Goal: Use online tool/utility: Utilize a website feature to perform a specific function

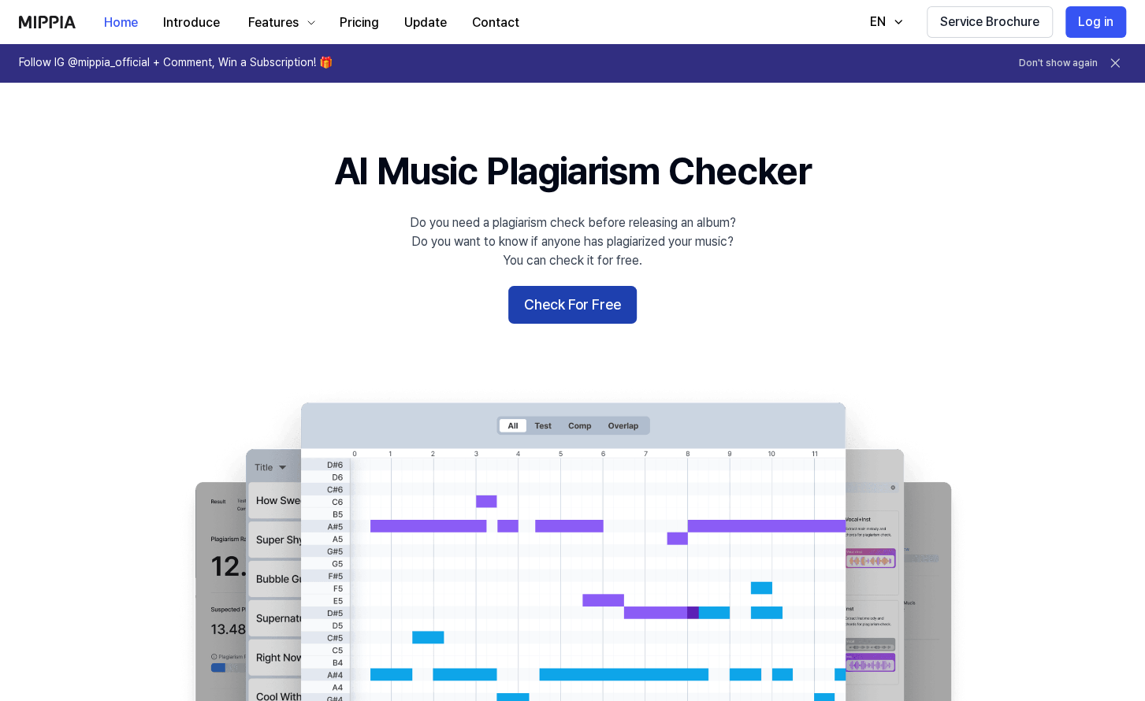
click at [575, 295] on button "Check For Free" at bounding box center [572, 305] width 128 height 38
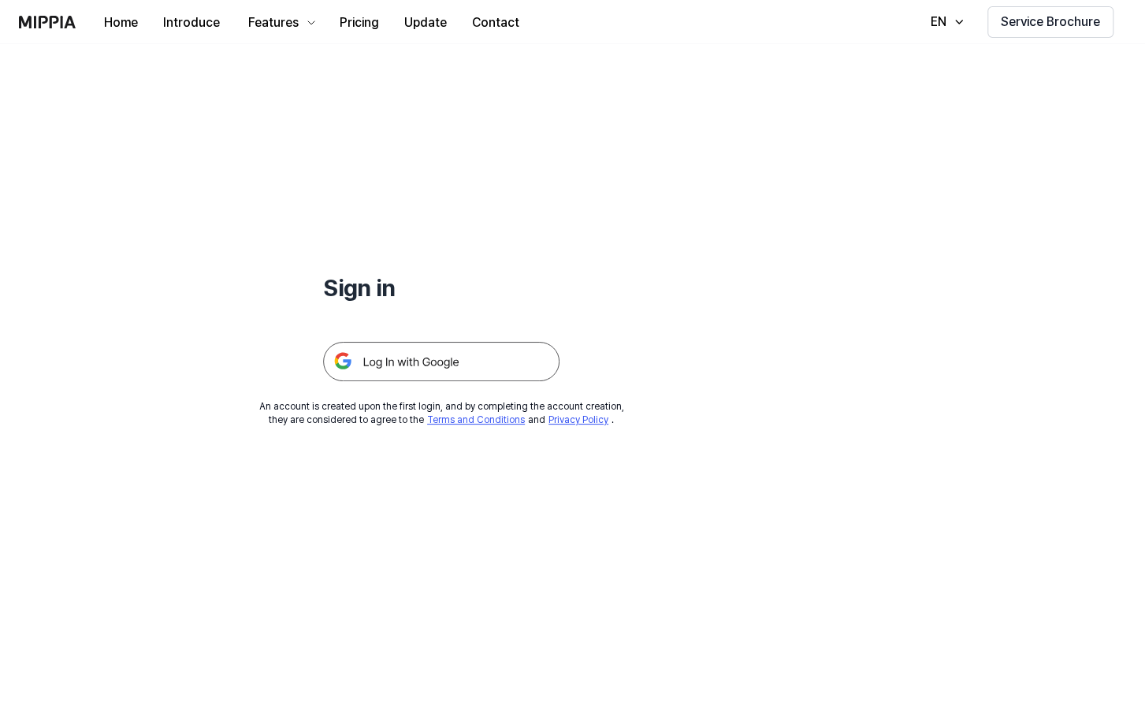
click at [483, 363] on img at bounding box center [441, 361] width 236 height 39
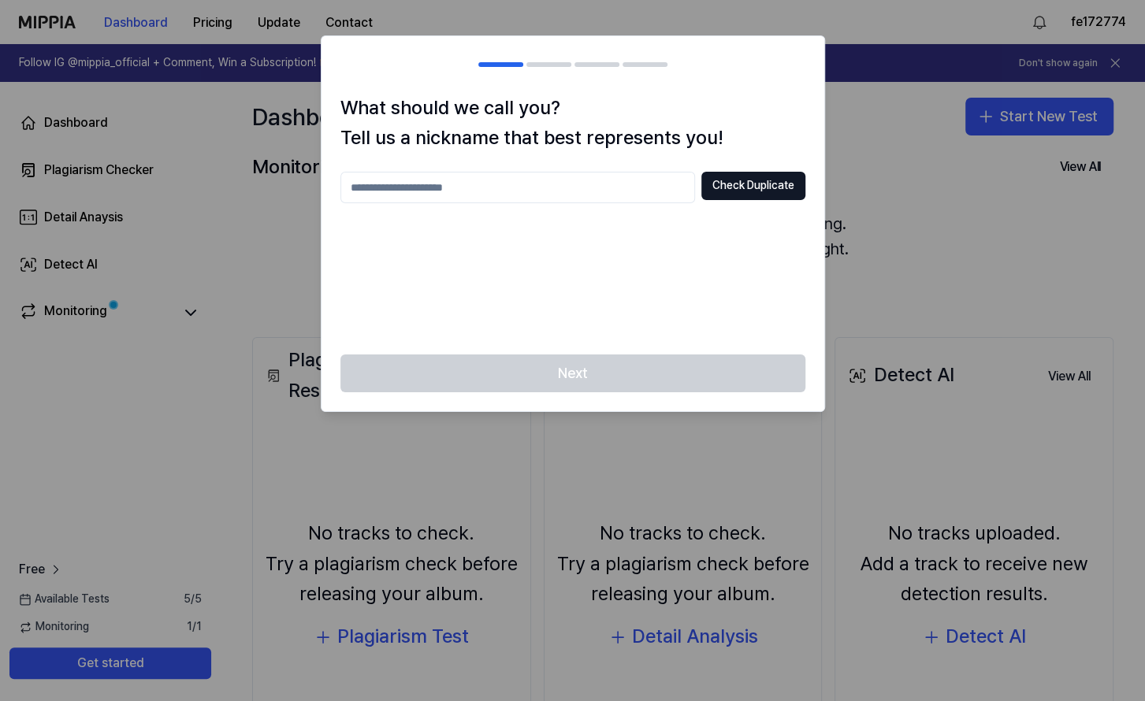
click at [651, 183] on input "text" at bounding box center [517, 188] width 355 height 32
type input "*"
type input "*****"
click at [752, 193] on button "Check Duplicate" at bounding box center [753, 186] width 104 height 28
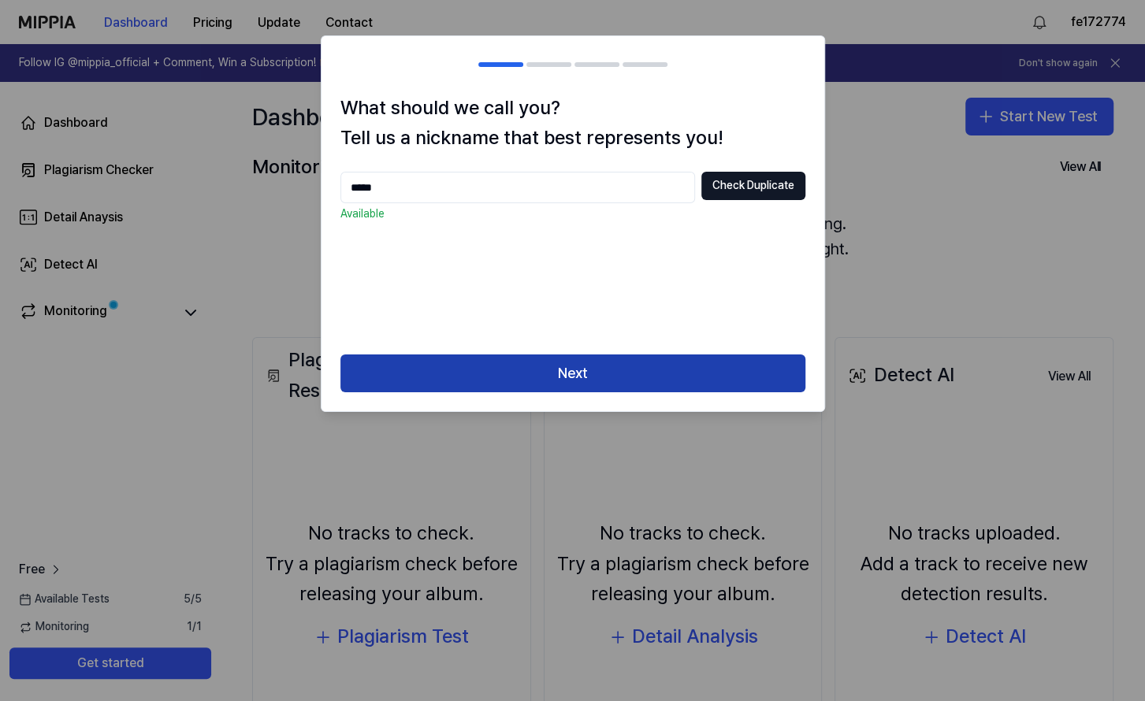
click at [725, 374] on button "Next" at bounding box center [572, 374] width 465 height 38
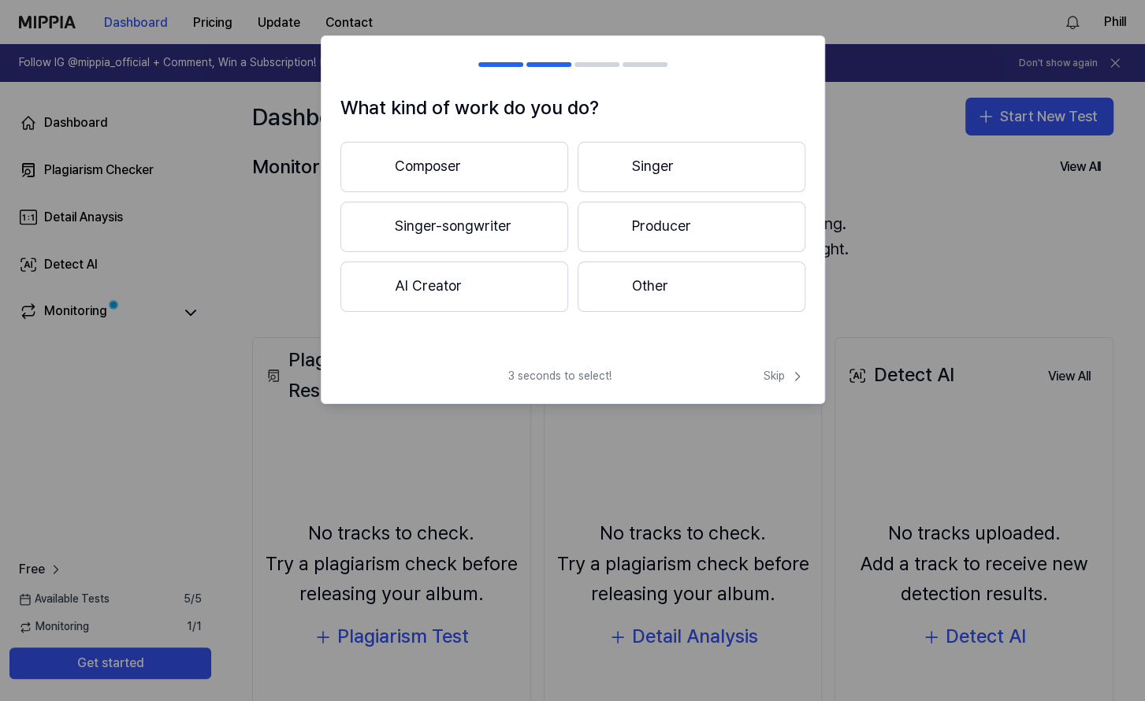
click at [497, 225] on button "Singer-songwriter" at bounding box center [454, 227] width 228 height 50
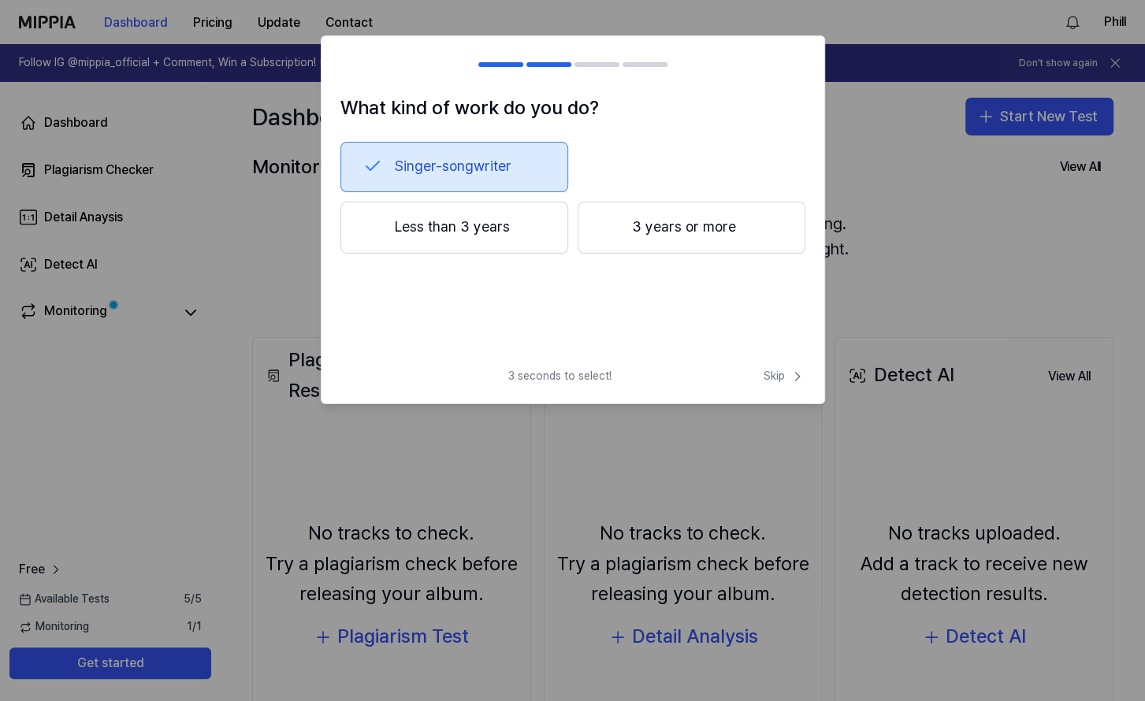
click at [522, 242] on button "Less than 3 years" at bounding box center [454, 228] width 228 height 52
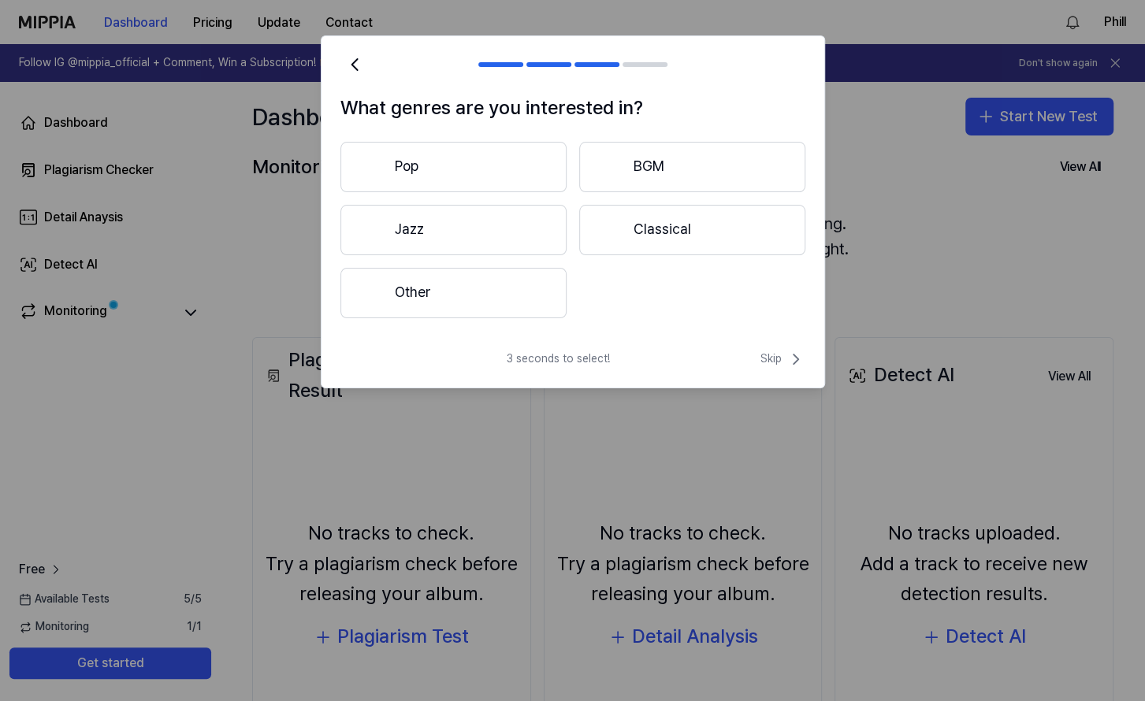
click at [472, 169] on button "Pop" at bounding box center [453, 167] width 226 height 50
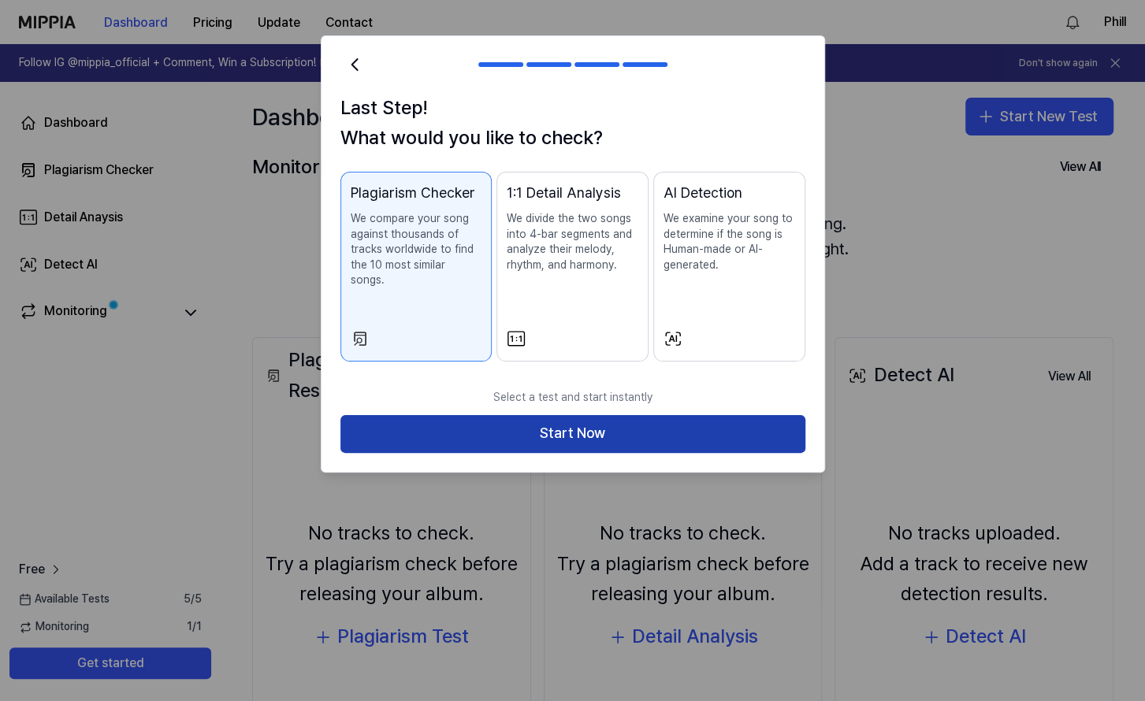
click at [603, 415] on button "Start Now" at bounding box center [572, 434] width 465 height 38
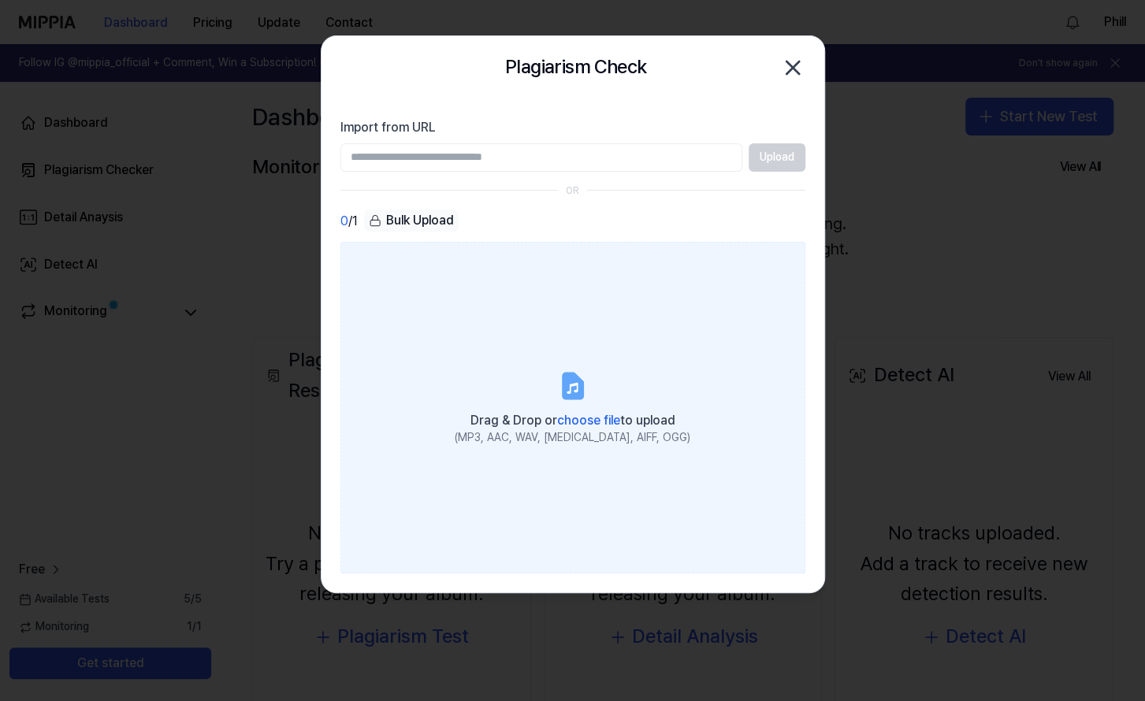
click at [588, 416] on span "choose file" at bounding box center [588, 420] width 63 height 15
click at [0, 0] on input "Drag & Drop or choose file to upload (MP3, AAC, WAV, FLAC, AIFF, OGG)" at bounding box center [0, 0] width 0 height 0
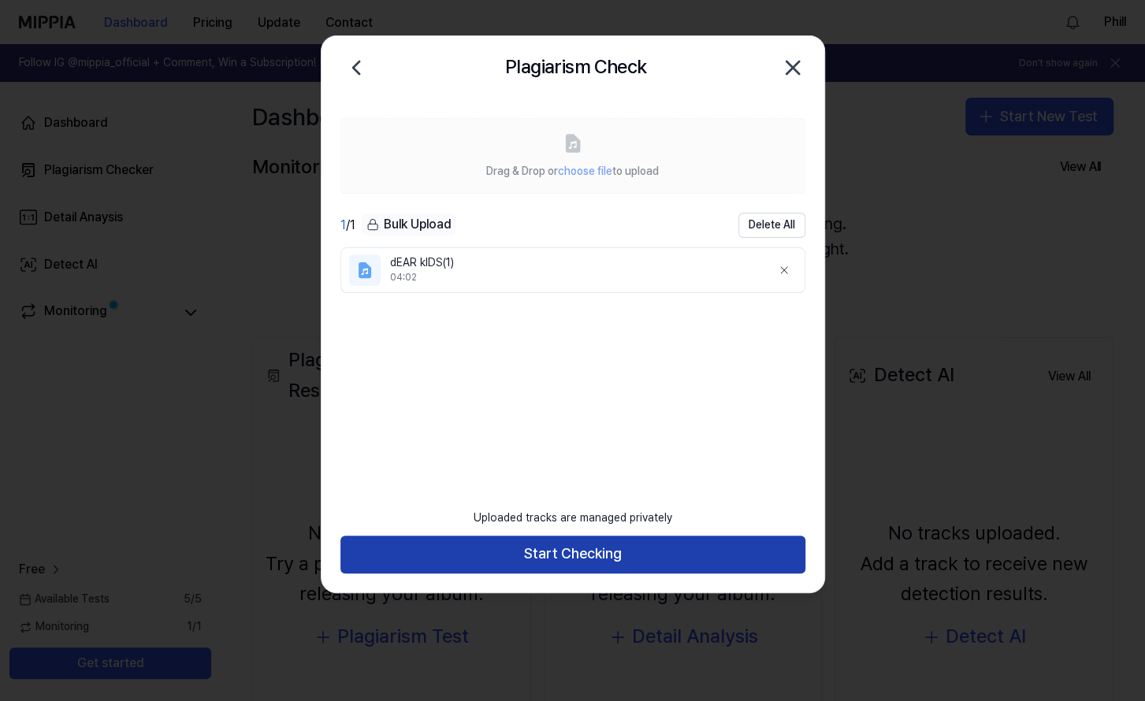
click at [625, 551] on button "Start Checking" at bounding box center [572, 555] width 465 height 38
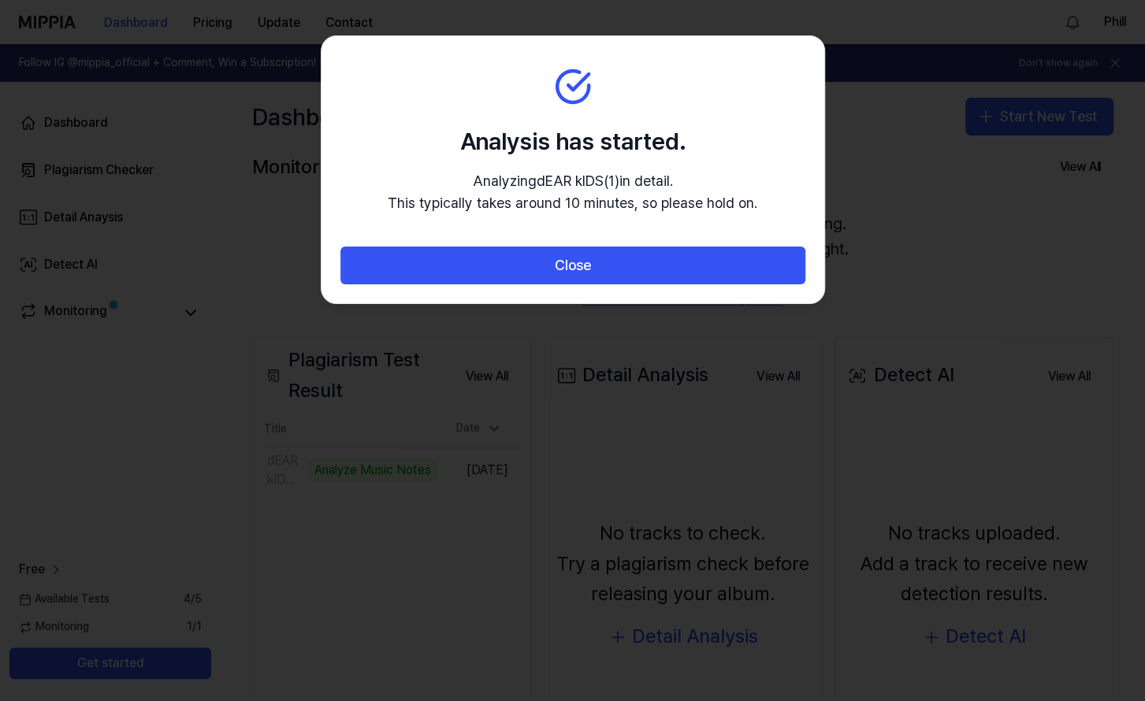
click at [269, 182] on div at bounding box center [572, 350] width 1145 height 701
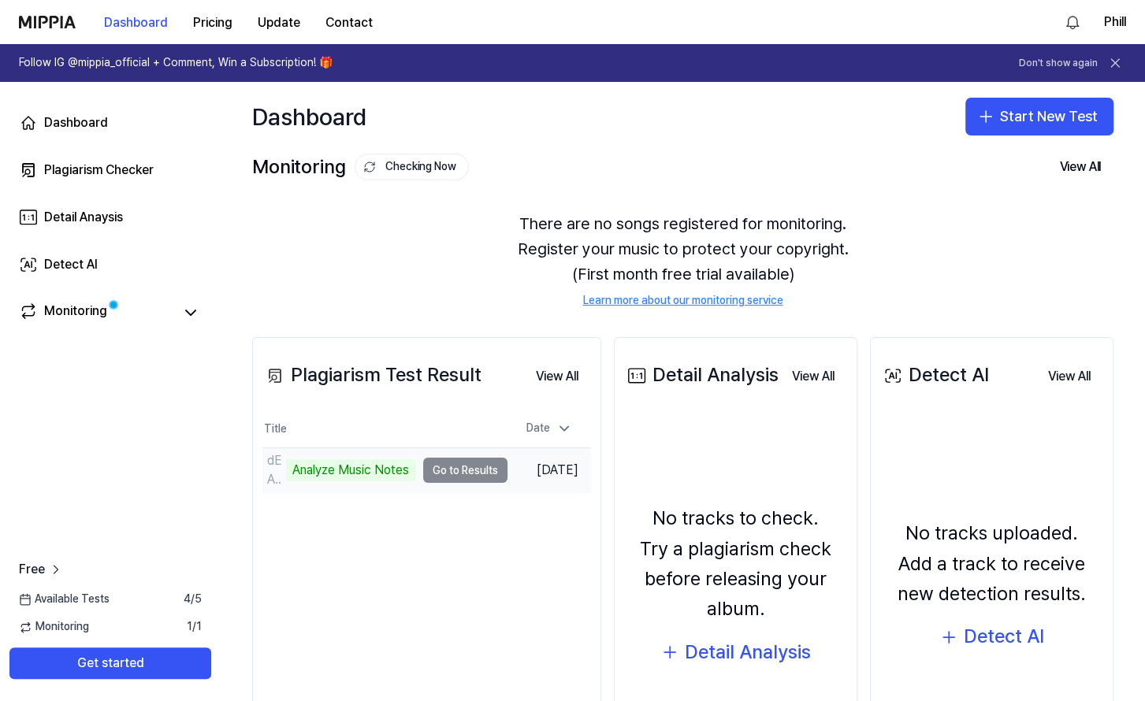
click at [449, 473] on td "dEAR kIDS(1) Analyze Music Notes Go to Results" at bounding box center [384, 470] width 245 height 44
click at [466, 468] on td "dEAR kIDS(1) Analyze Music Notes Go to Results" at bounding box center [384, 470] width 245 height 44
click at [464, 467] on td "dEAR kIDS(1) Analyze Music Notes Go to Results" at bounding box center [384, 470] width 245 height 44
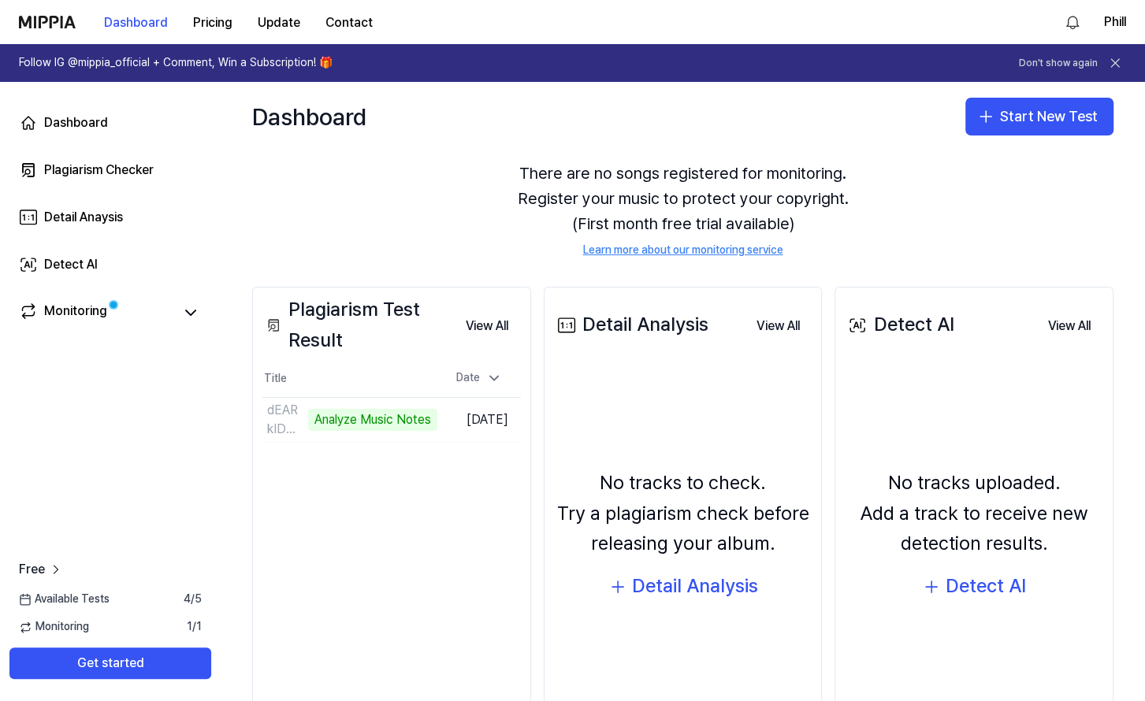
scroll to position [50, 0]
click at [187, 314] on icon at bounding box center [190, 312] width 19 height 19
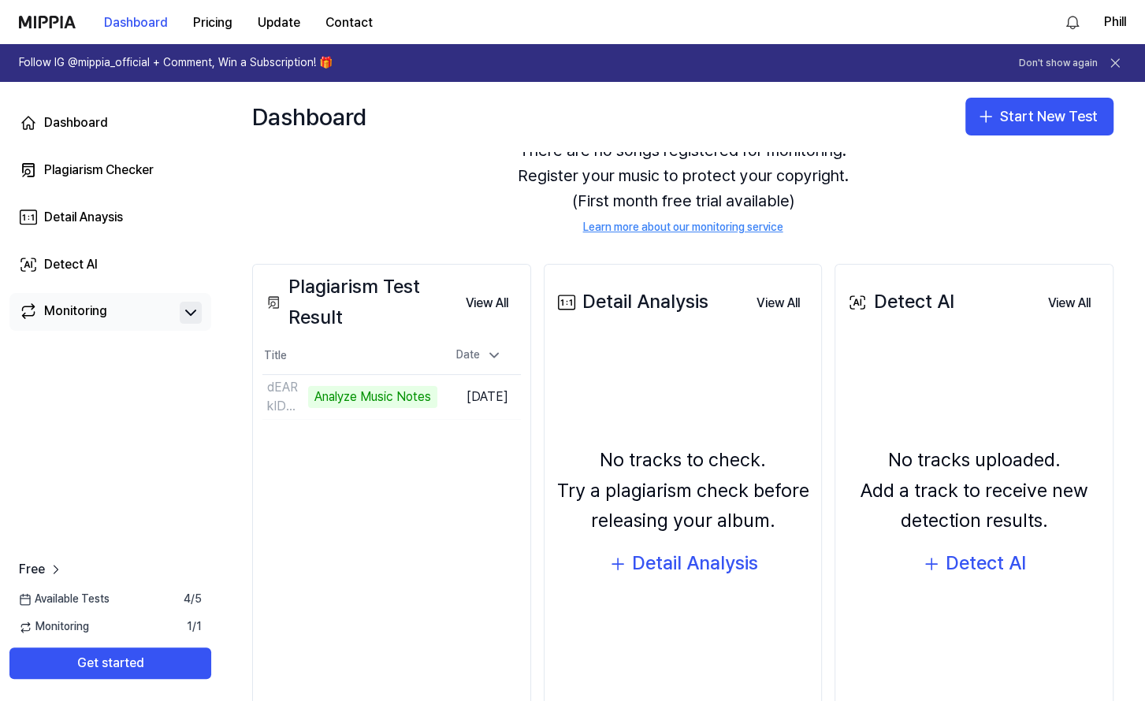
scroll to position [74, 0]
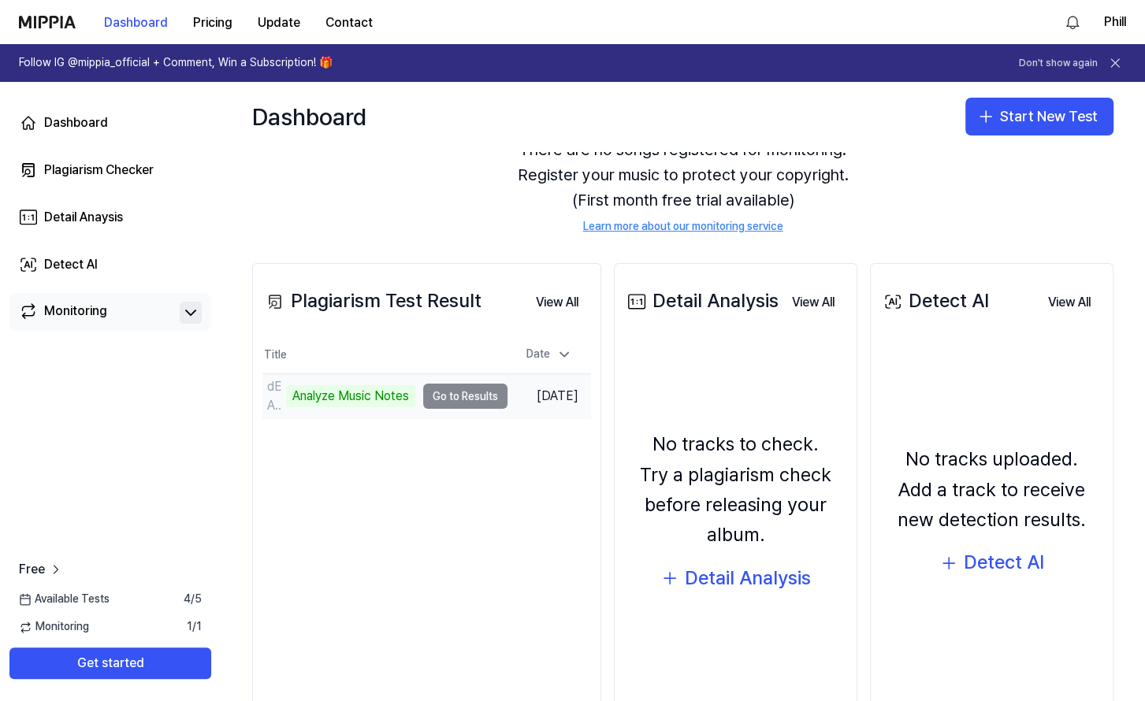
click at [451, 392] on td "dEAR kIDS(1) Analyze Music Notes Go to Results" at bounding box center [384, 396] width 245 height 44
click at [459, 392] on td "dEAR kIDS(1) Analyze Music Notes Go to Results" at bounding box center [384, 396] width 245 height 44
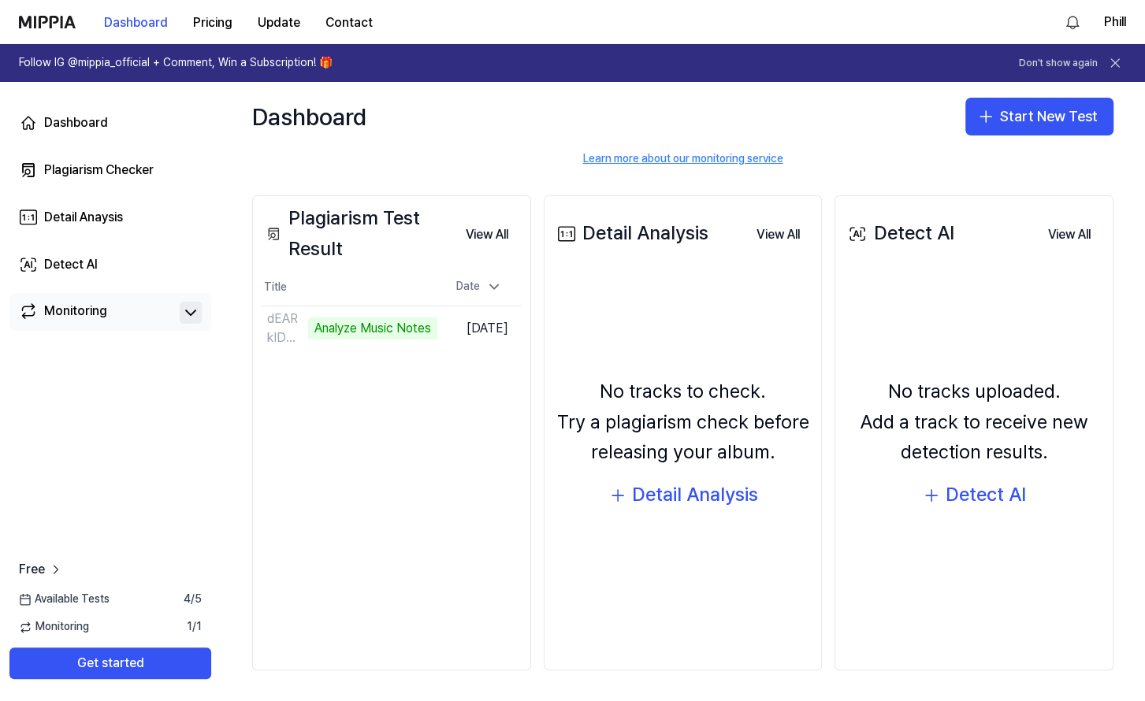
scroll to position [0, 0]
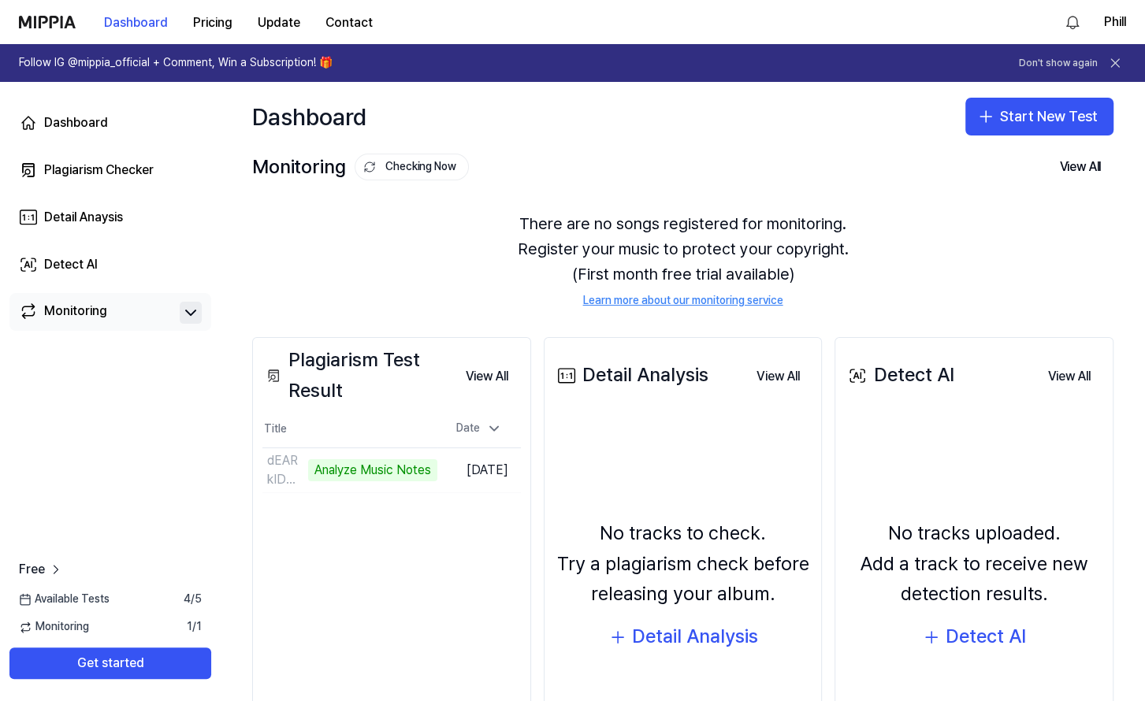
click at [458, 573] on div "Plagiarism Test Result View All Plagiarism Test Result Title Date dEAR kIDS(1) …" at bounding box center [391, 574] width 279 height 475
